Goal: Check status: Check status

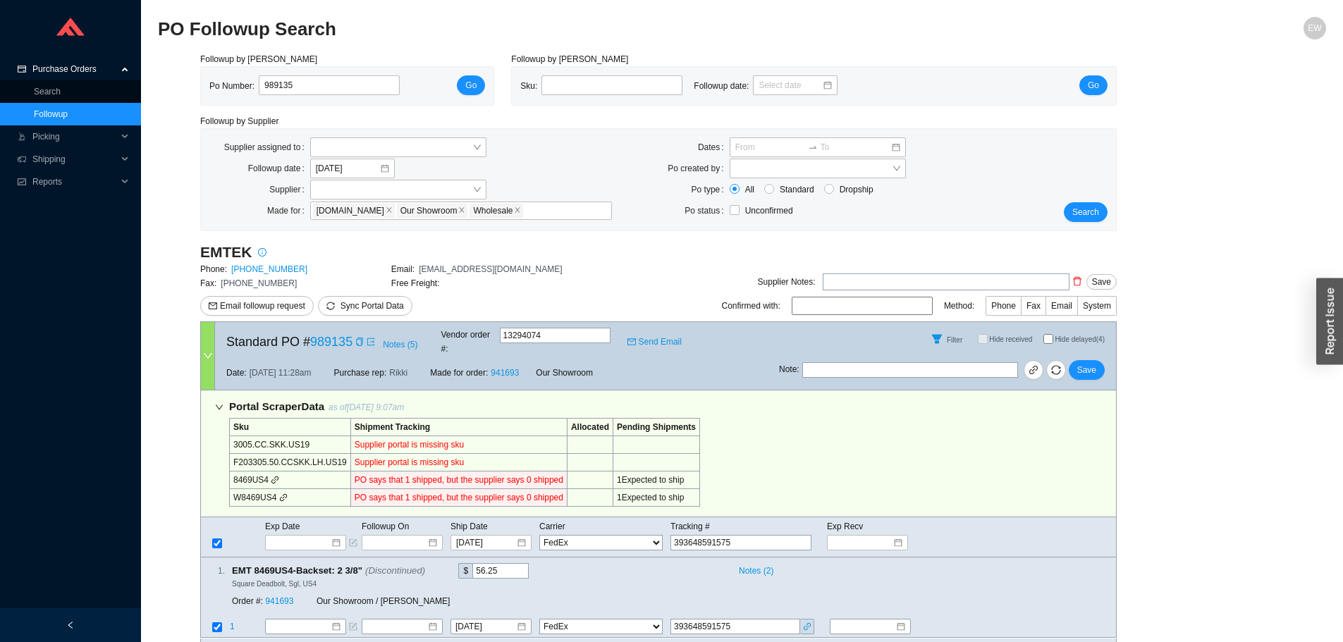
select select "1"
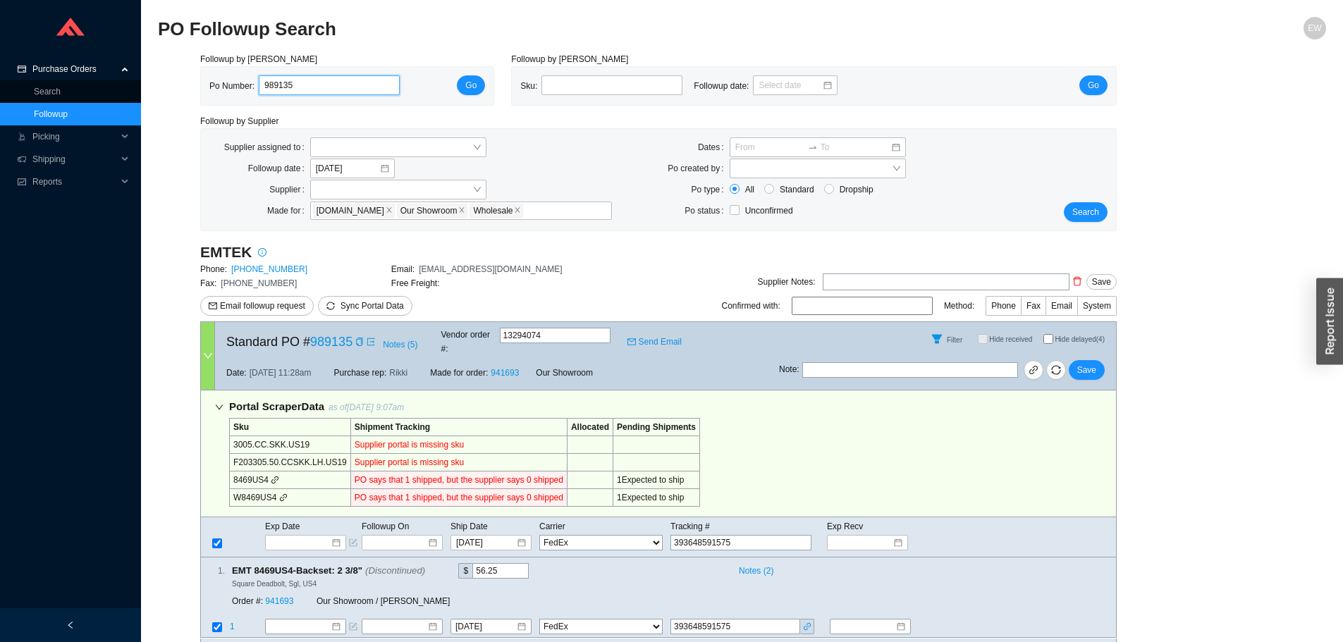
drag, startPoint x: 238, startPoint y: 88, endPoint x: 219, endPoint y: 83, distance: 19.2
click at [219, 83] on div "Po Number: 989135" at bounding box center [310, 85] width 202 height 21
paste input "988554"
type input "988554"
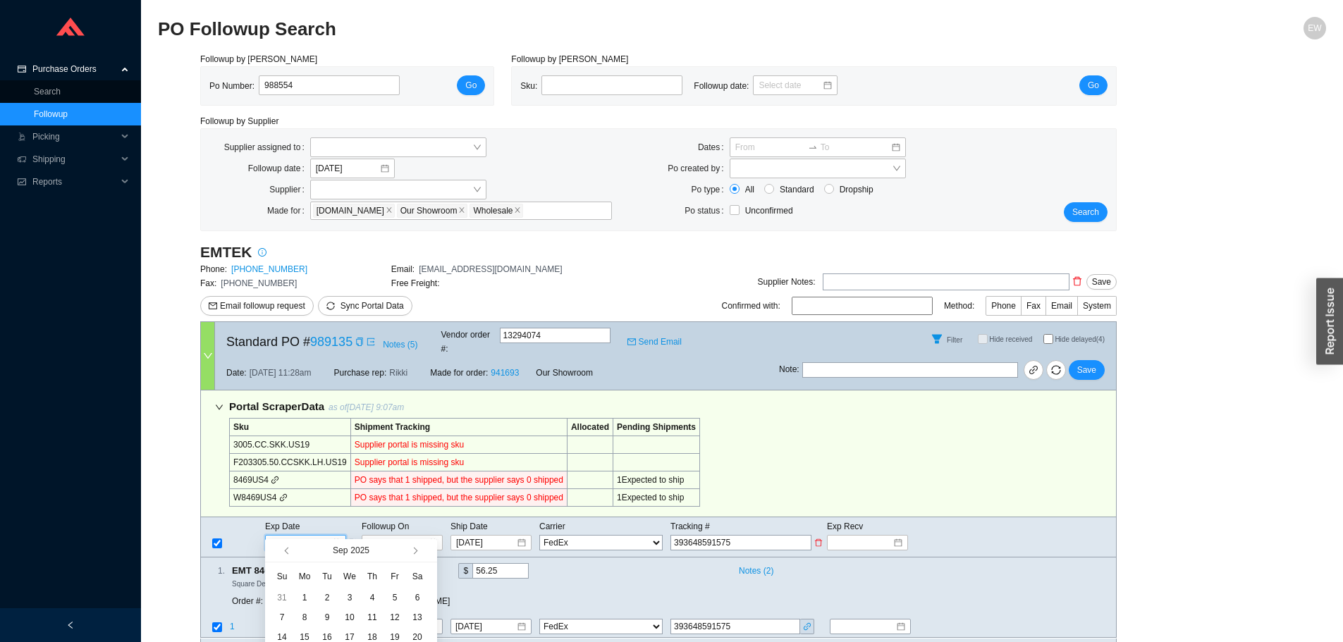
click at [330, 536] on input at bounding box center [301, 543] width 60 height 14
click at [410, 554] on button "button" at bounding box center [414, 551] width 13 height 23
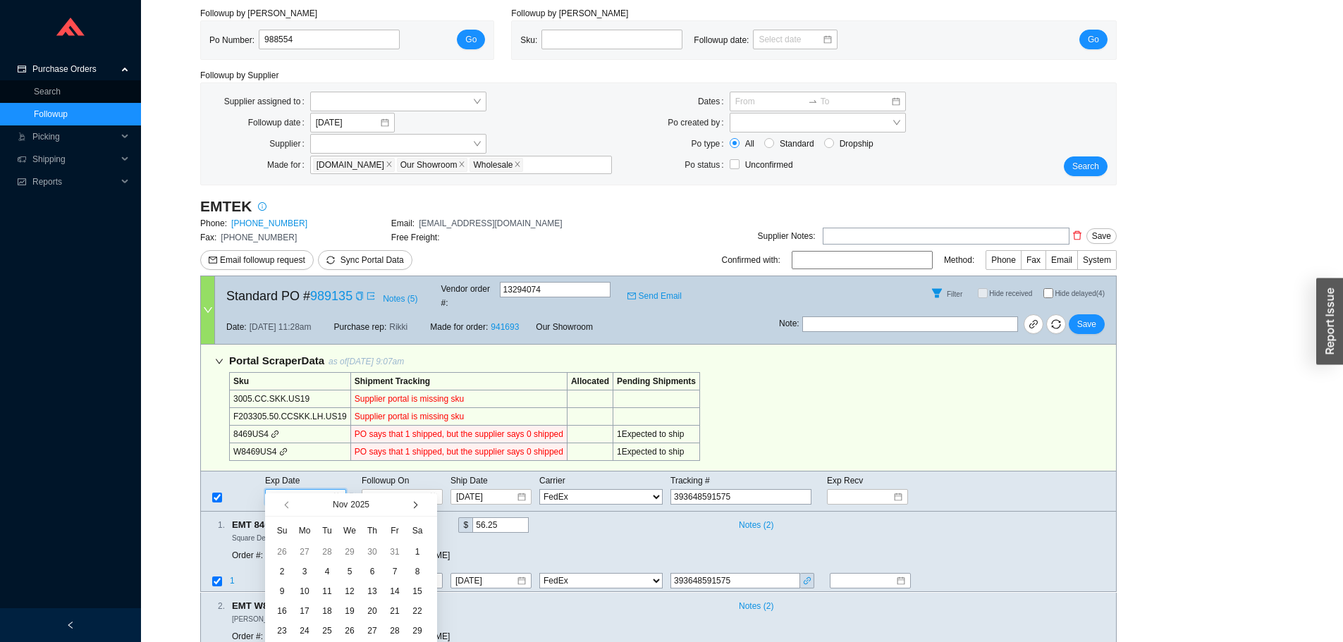
scroll to position [71, 0]
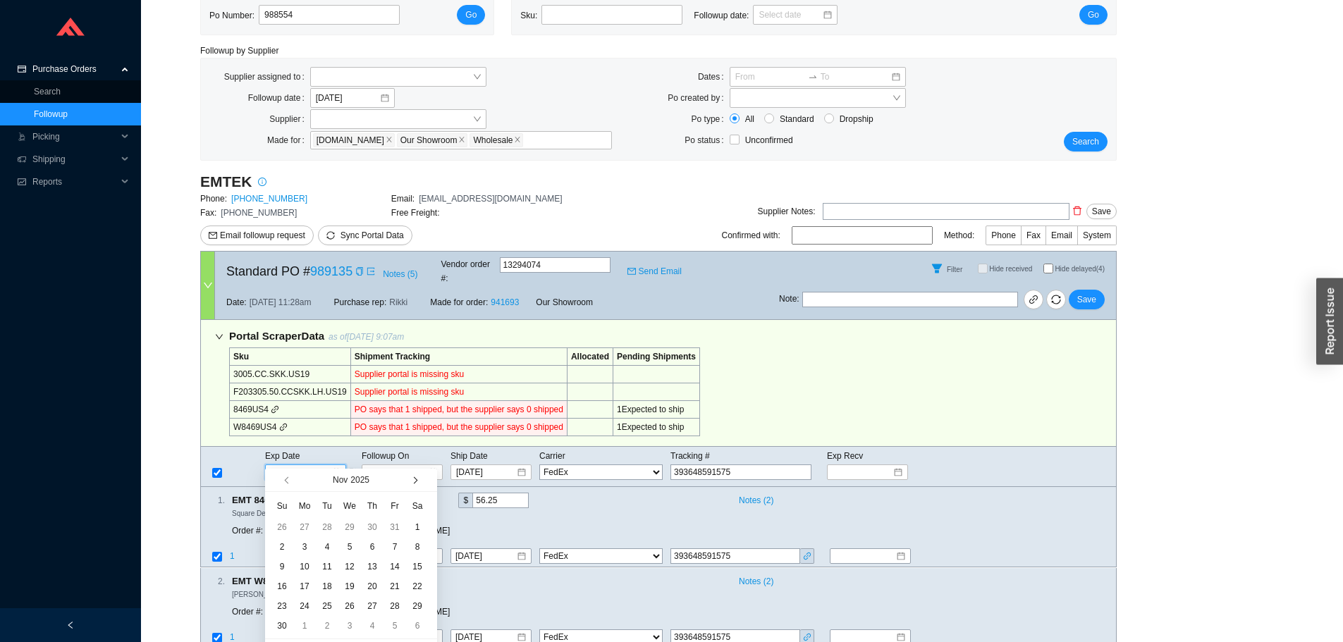
type input "[DATE]"
click at [410, 475] on button "button" at bounding box center [414, 480] width 13 height 23
type input "[DATE]"
click at [367, 548] on div "11" at bounding box center [373, 548] width 16 height 16
type input "[DATE]"
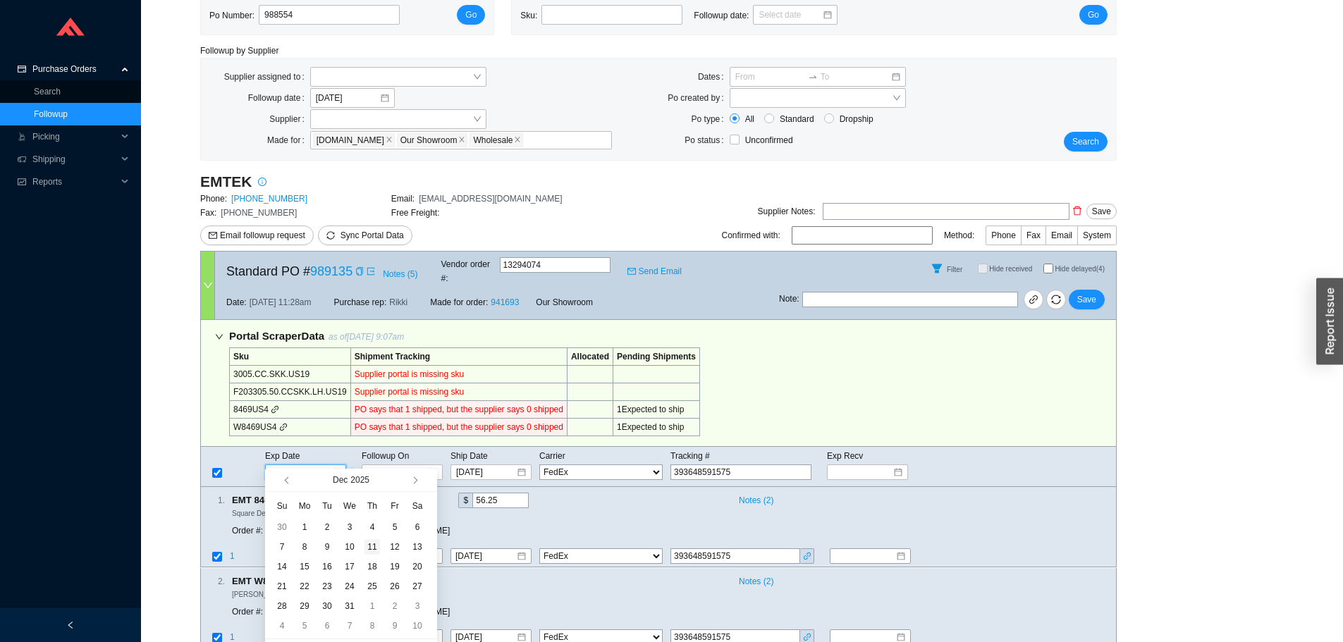
type input "[DATE]"
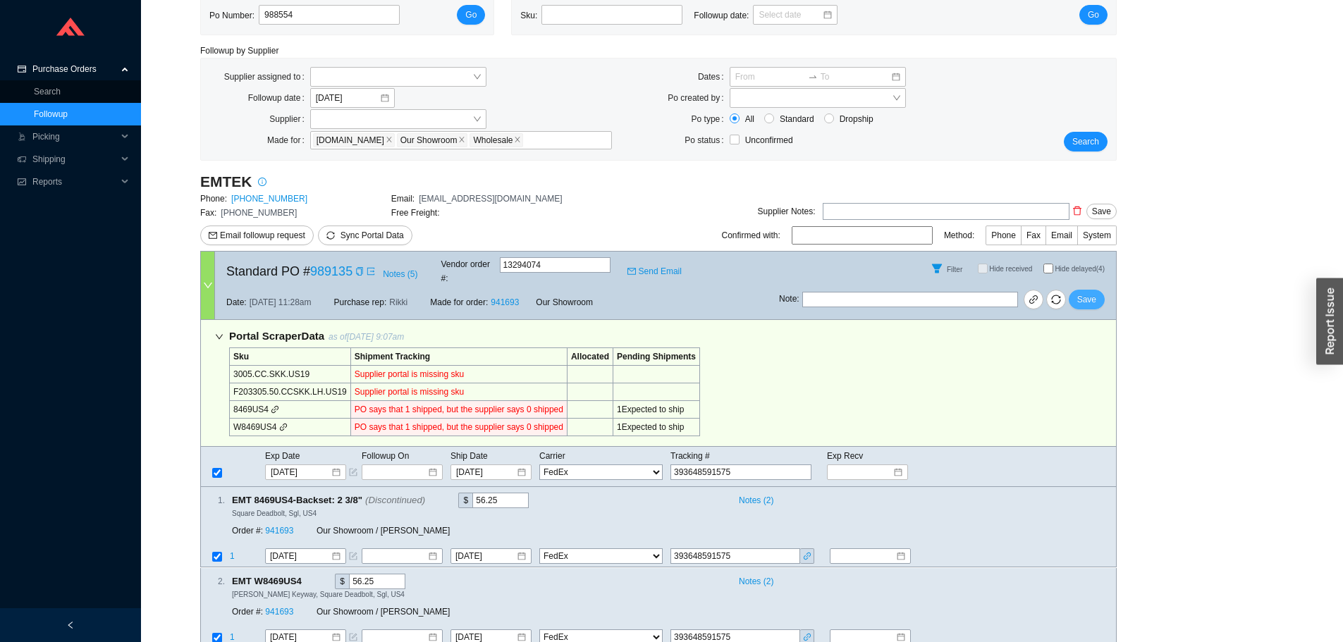
click at [1083, 293] on span "Save" at bounding box center [1087, 300] width 19 height 14
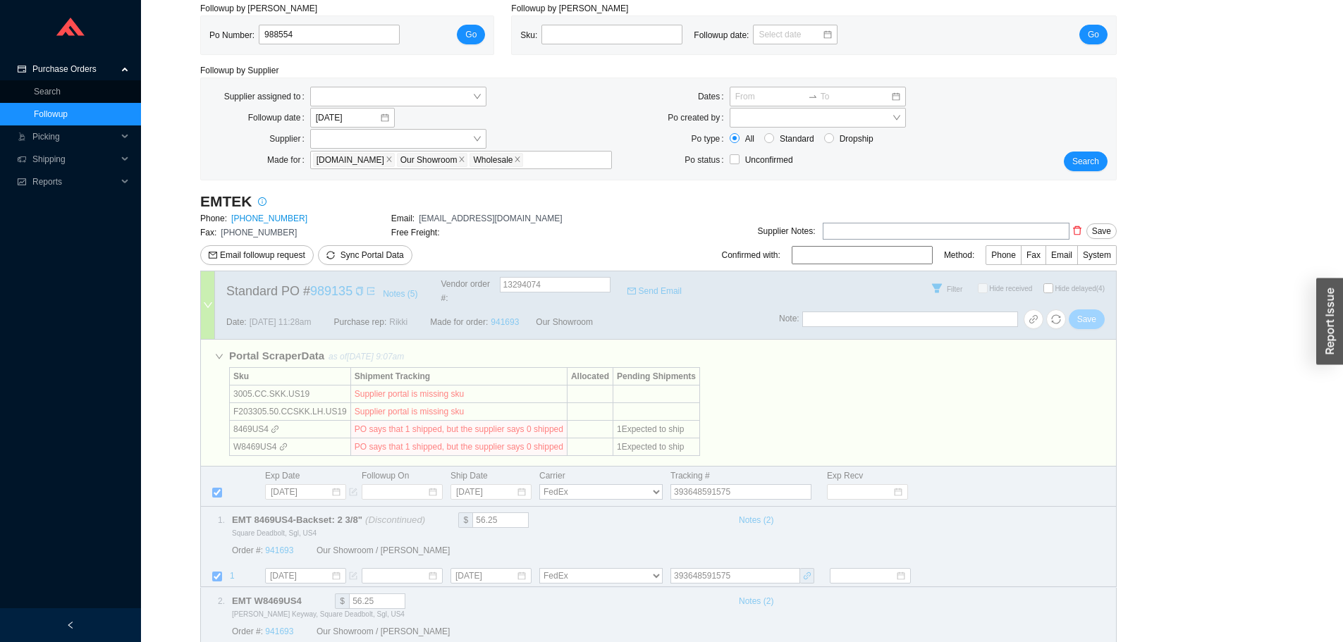
scroll to position [90, 0]
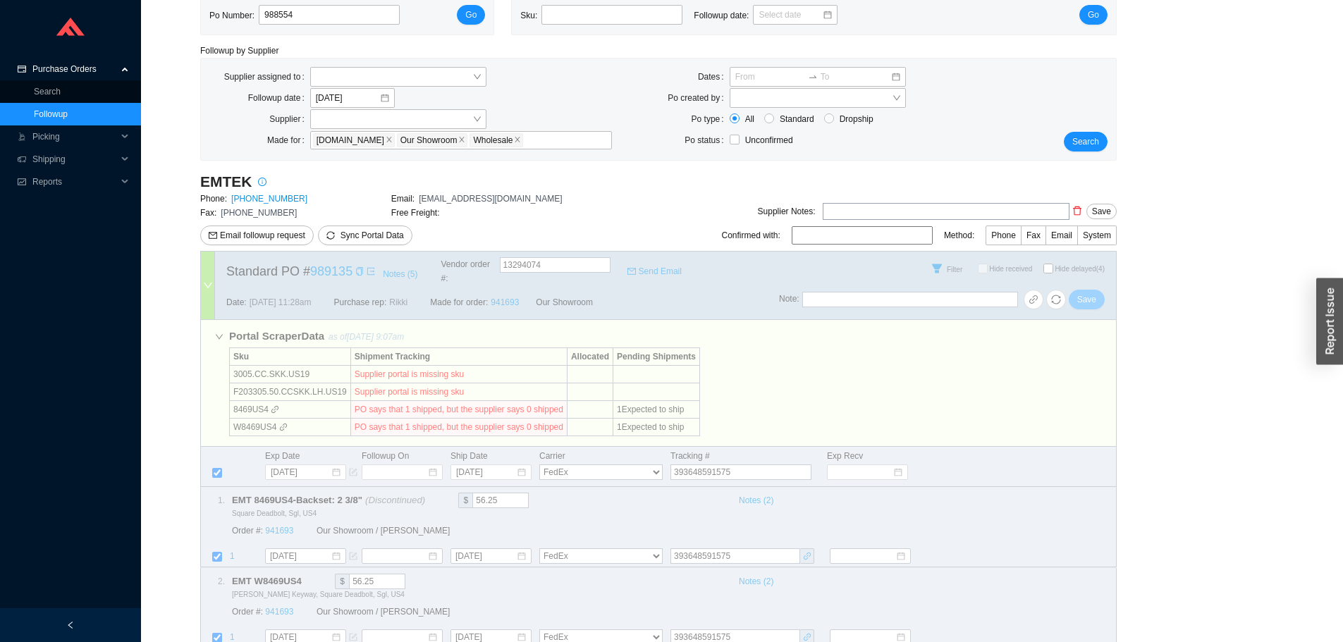
select select "1"
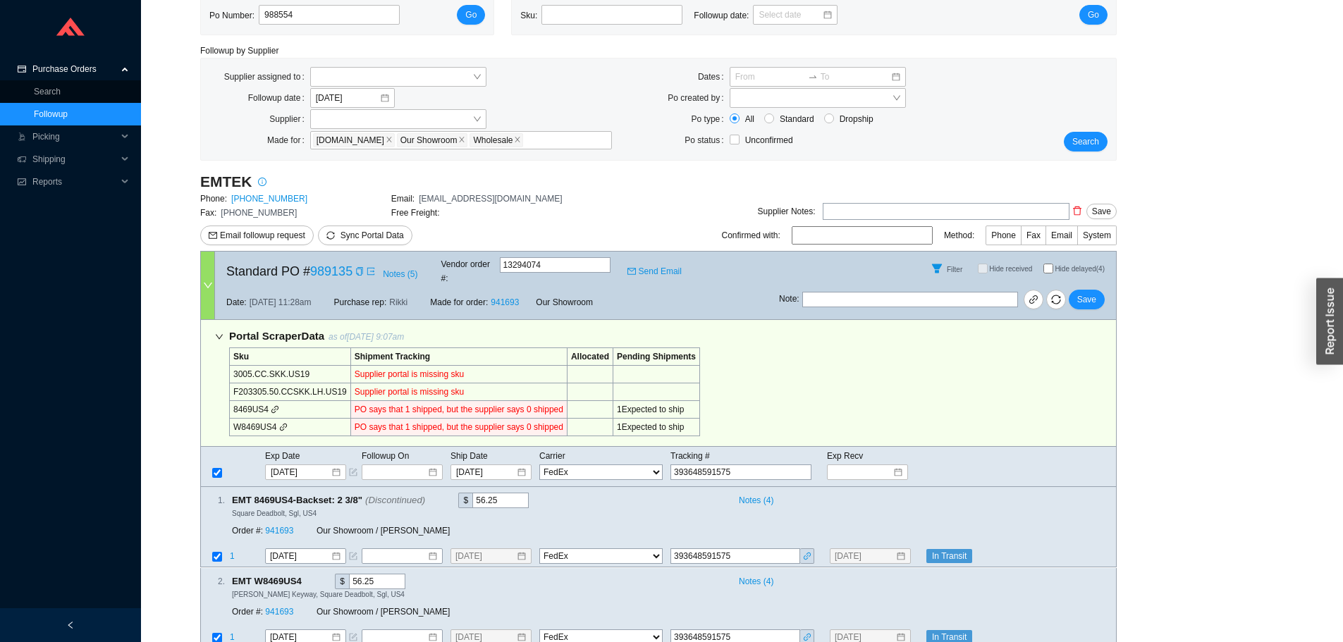
click at [78, 68] on span "Purchase Orders" at bounding box center [74, 69] width 85 height 23
drag, startPoint x: 331, startPoint y: 17, endPoint x: 213, endPoint y: 23, distance: 117.9
click at [212, 23] on div "Po Number: 988554" at bounding box center [310, 15] width 202 height 21
paste input "988426"
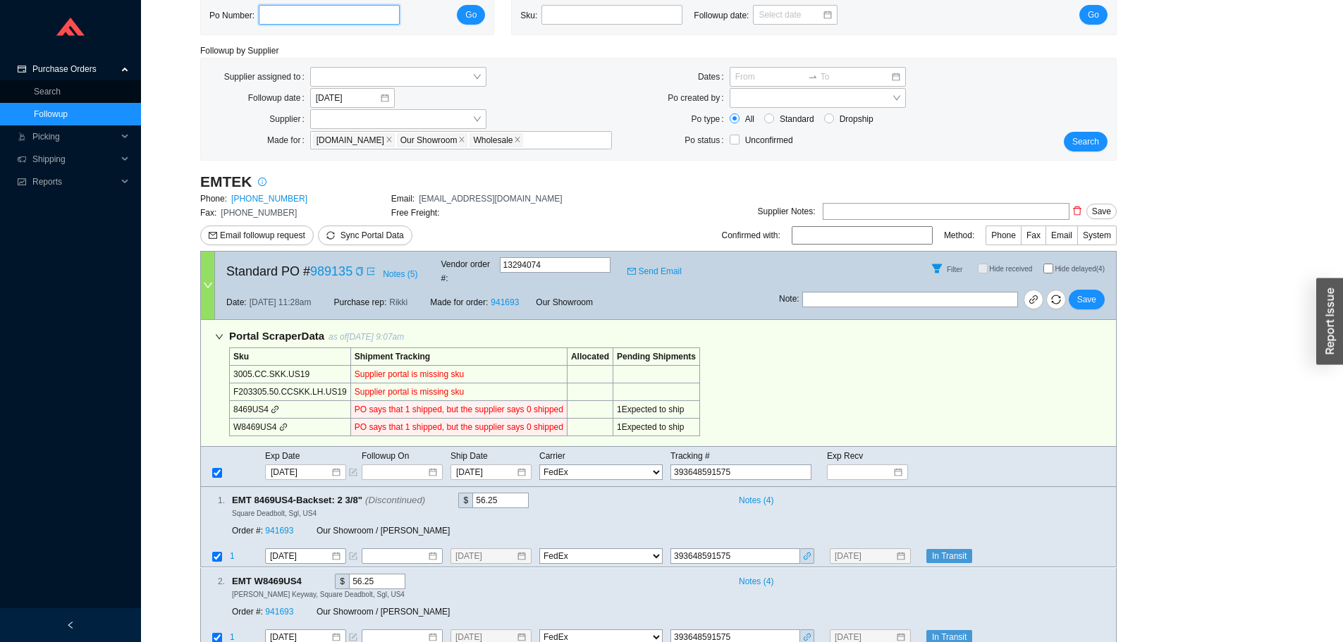
type input "988426"
click button "Go" at bounding box center [471, 15] width 28 height 20
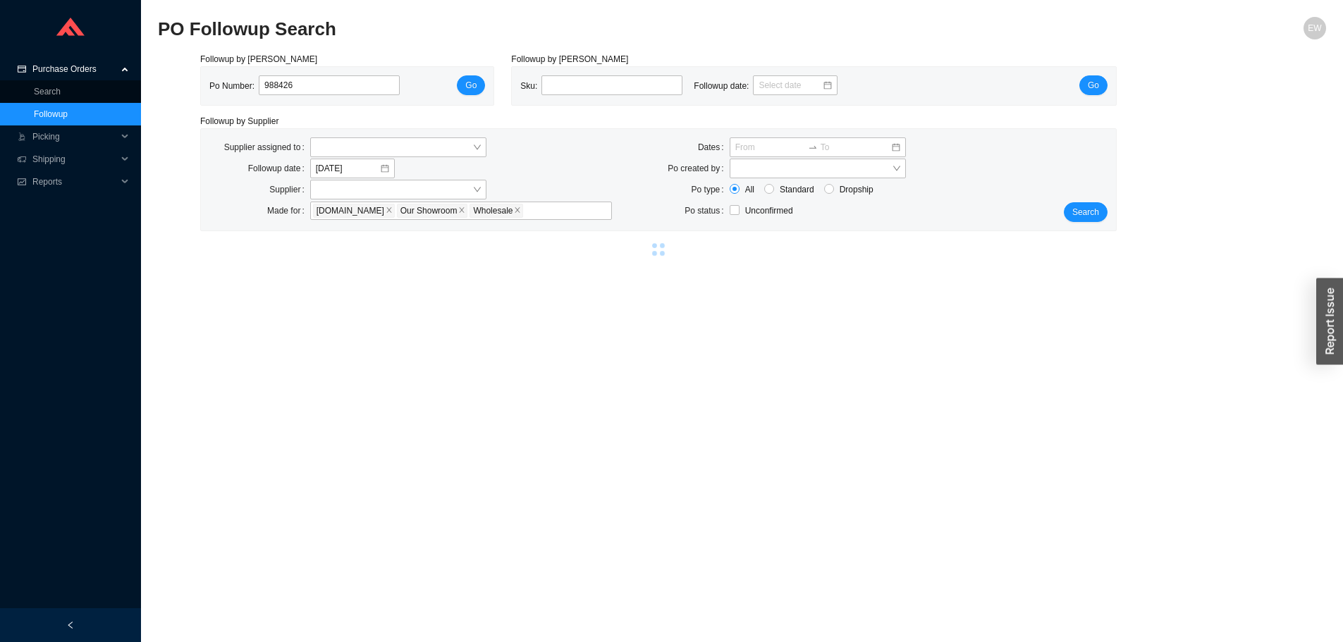
scroll to position [20, 0]
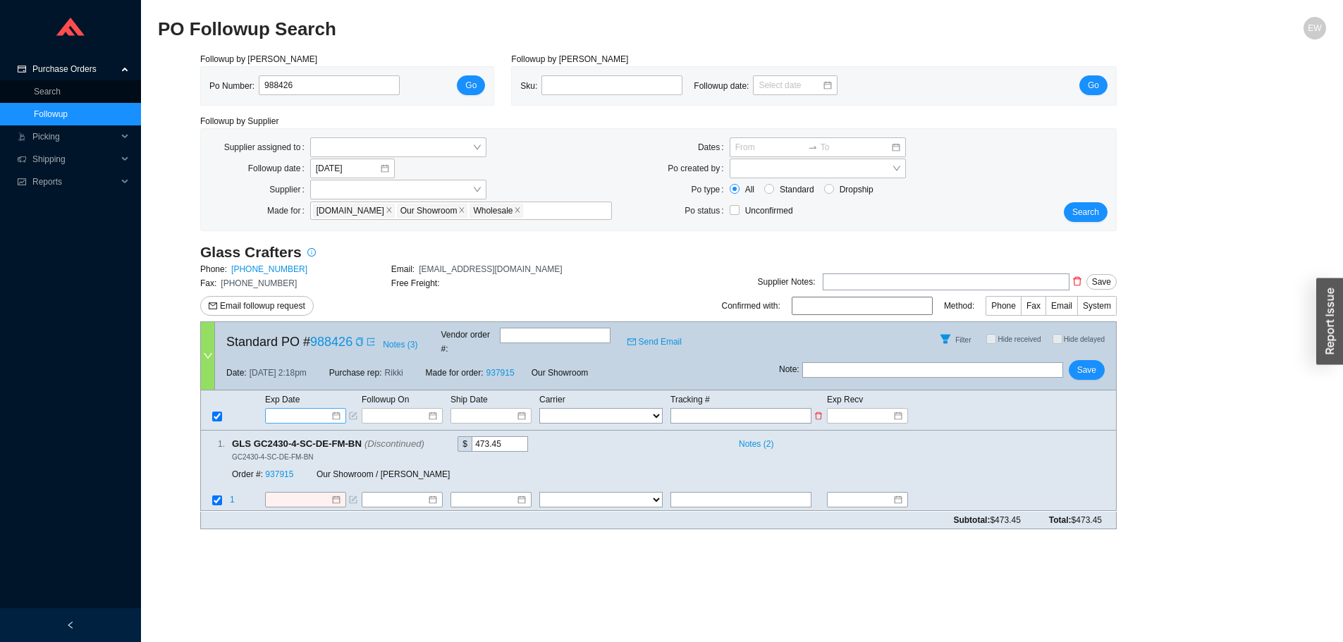
click at [336, 409] on div at bounding box center [306, 416] width 70 height 14
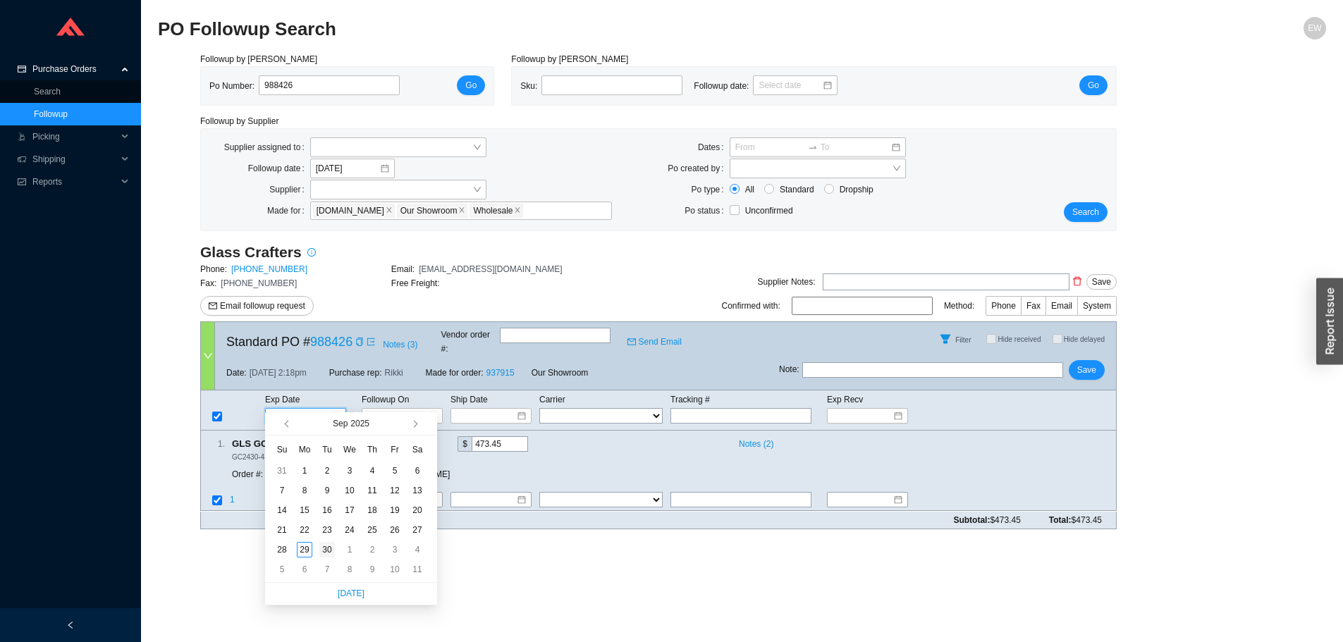
type input "[DATE]"
click at [321, 546] on div "30" at bounding box center [327, 550] width 16 height 16
type input "[DATE]"
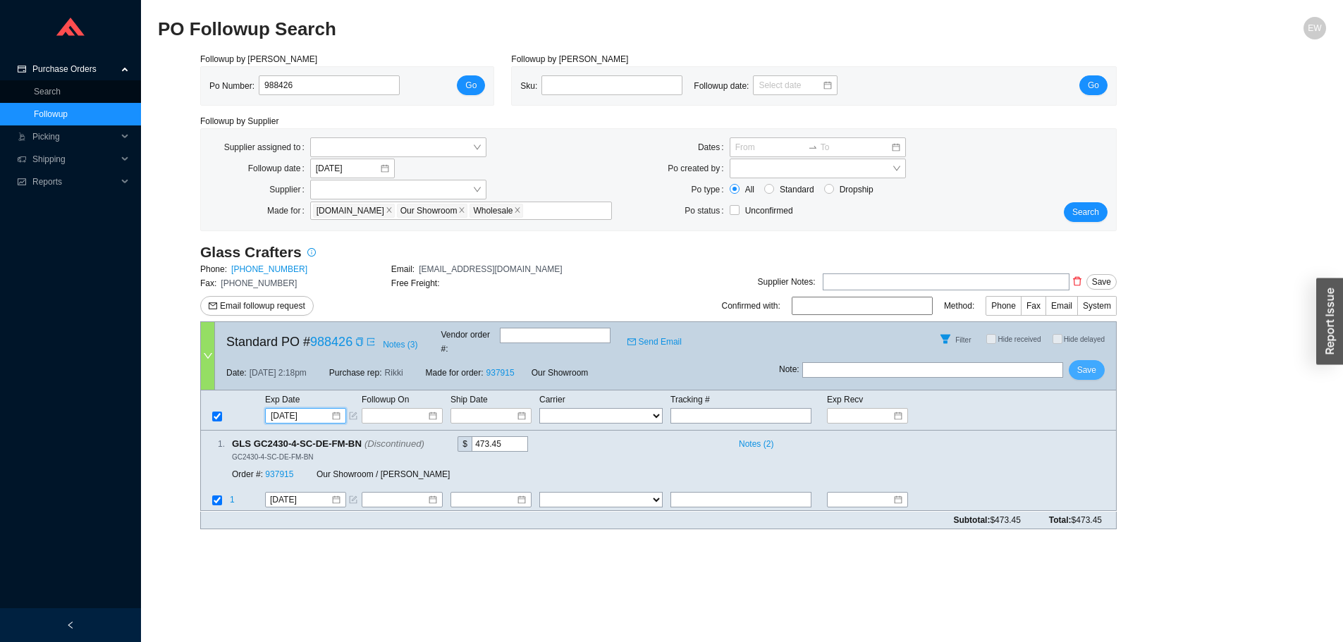
click at [1093, 366] on span "Save" at bounding box center [1087, 370] width 19 height 14
drag, startPoint x: 312, startPoint y: 81, endPoint x: 211, endPoint y: 83, distance: 101.6
click at [211, 83] on div "Po Number: 988426" at bounding box center [310, 85] width 202 height 21
paste input "984716"
type input "984716"
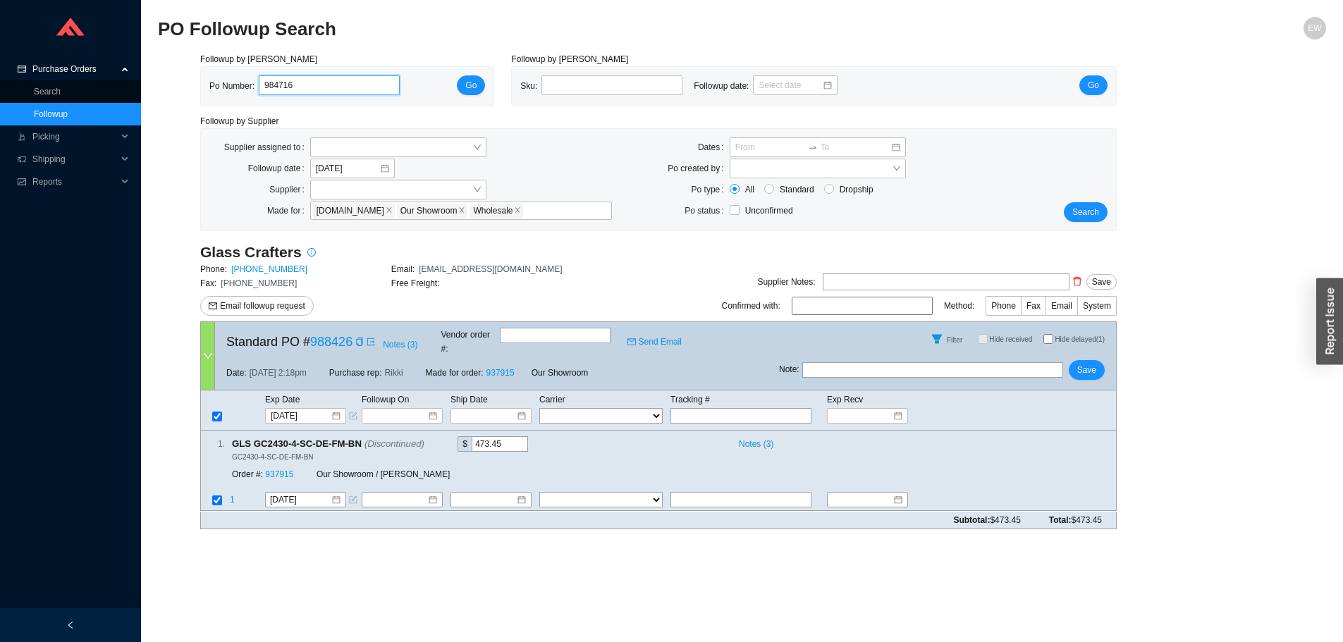
click button "Go" at bounding box center [471, 85] width 28 height 20
click at [336, 494] on div at bounding box center [305, 501] width 71 height 14
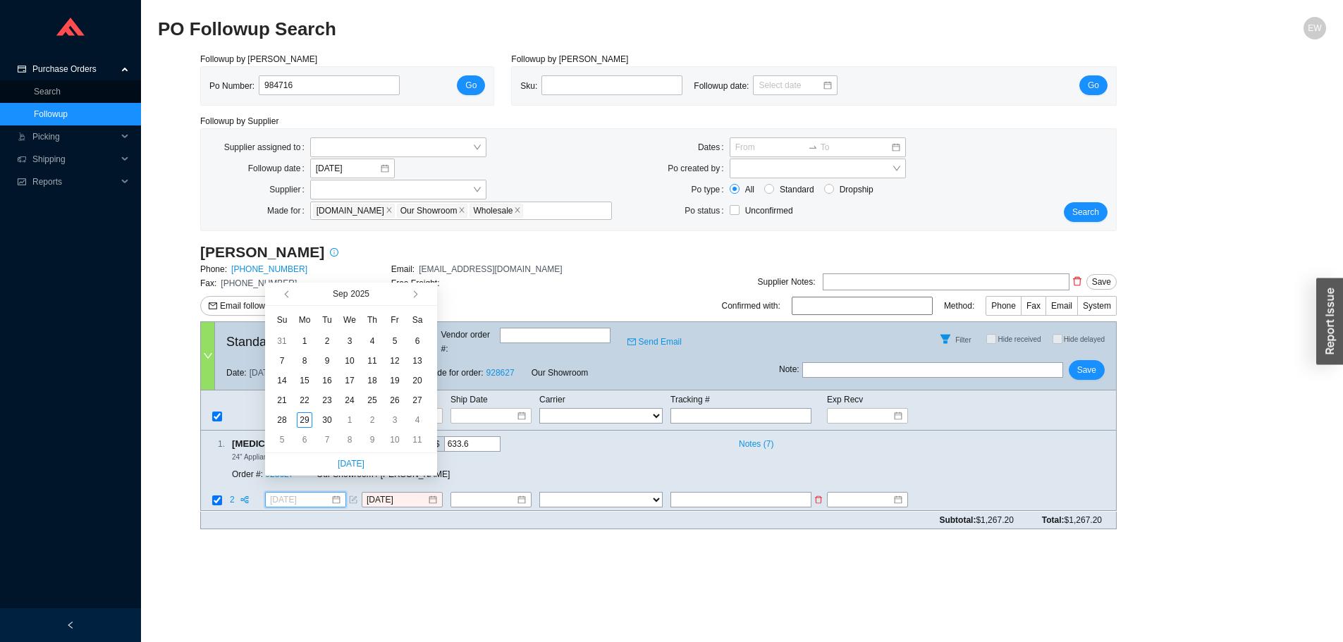
type input "[DATE]"
click at [414, 298] on span "button" at bounding box center [413, 294] width 7 height 7
click at [413, 293] on span "button" at bounding box center [413, 294] width 7 height 7
type input "[DATE]"
click at [305, 379] on div "10" at bounding box center [305, 381] width 16 height 16
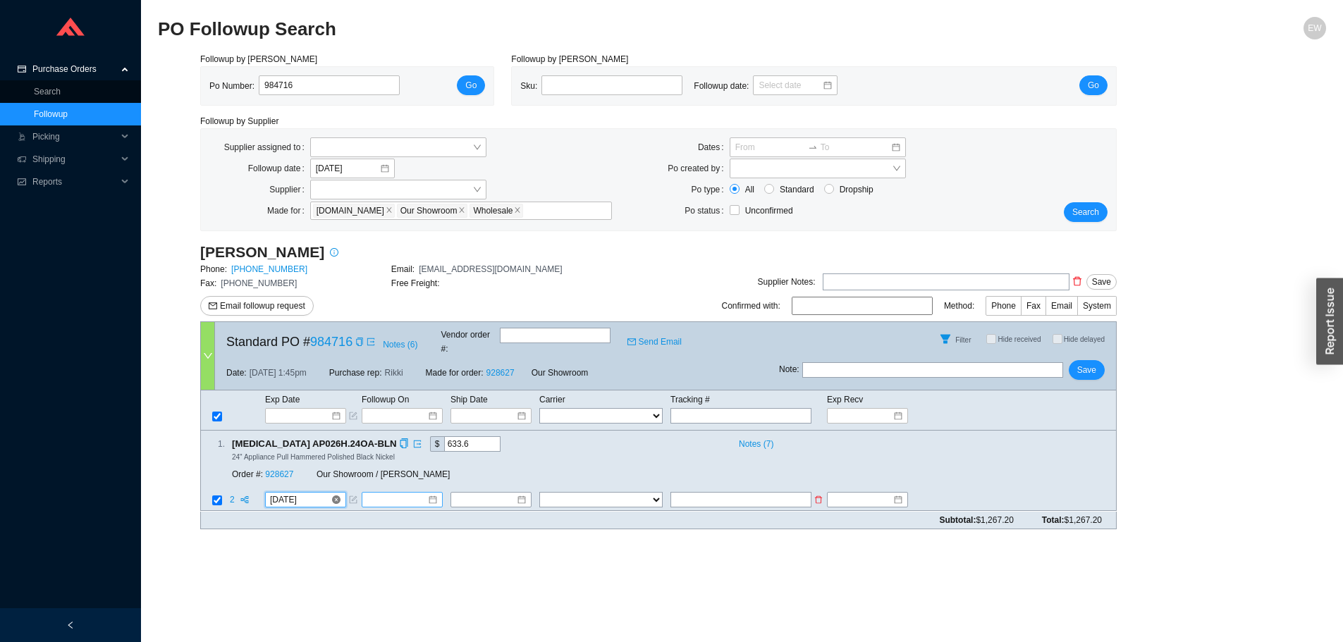
click at [429, 494] on div at bounding box center [402, 501] width 71 height 14
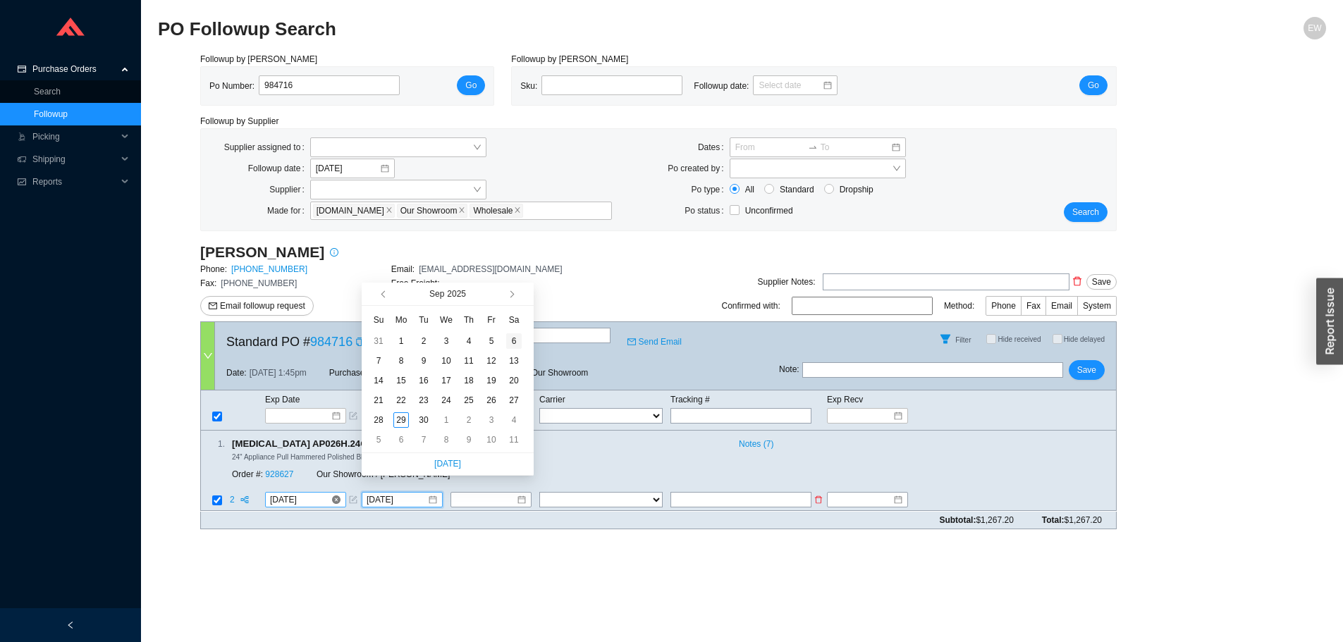
type input "[DATE]"
click at [505, 297] on button "button" at bounding box center [510, 294] width 13 height 23
click at [508, 298] on button "button" at bounding box center [510, 294] width 13 height 23
click at [384, 297] on span "button" at bounding box center [385, 294] width 7 height 7
type input "[DATE]"
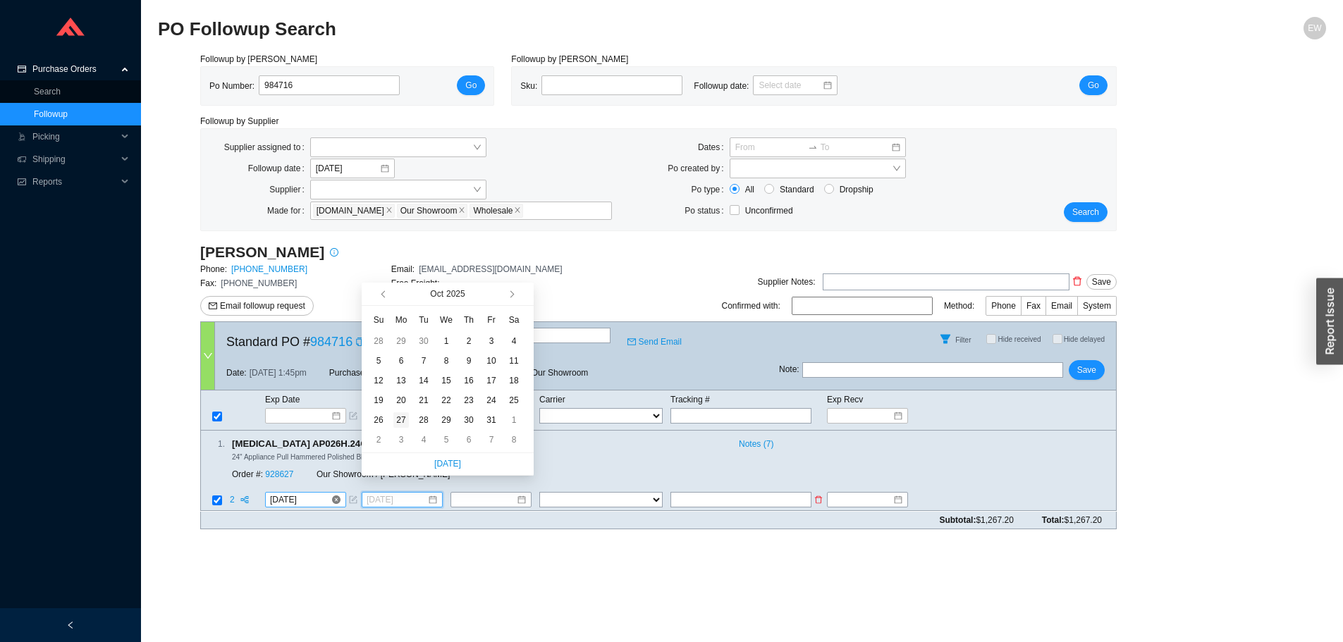
click at [397, 427] on div "27" at bounding box center [402, 421] width 16 height 16
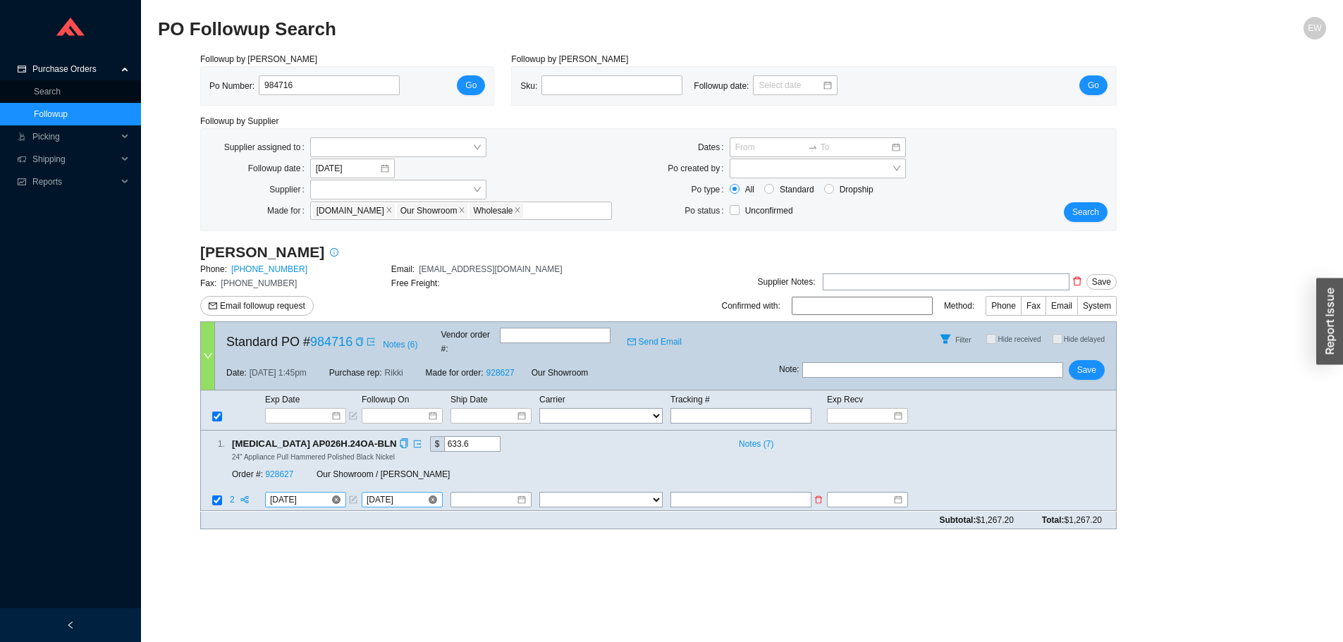
click at [1092, 356] on div "Note : Save" at bounding box center [947, 373] width 337 height 34
click at [1089, 363] on span "Save" at bounding box center [1087, 370] width 19 height 14
